Goal: Manage account settings

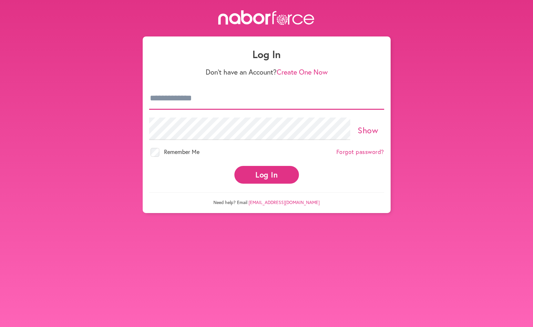
type input "**********"
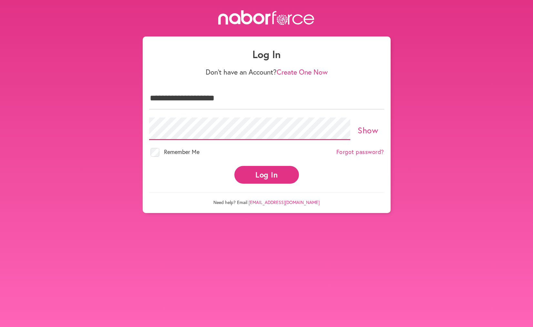
click at [266, 169] on button "Log In" at bounding box center [266, 175] width 65 height 18
